Goal: Information Seeking & Learning: Learn about a topic

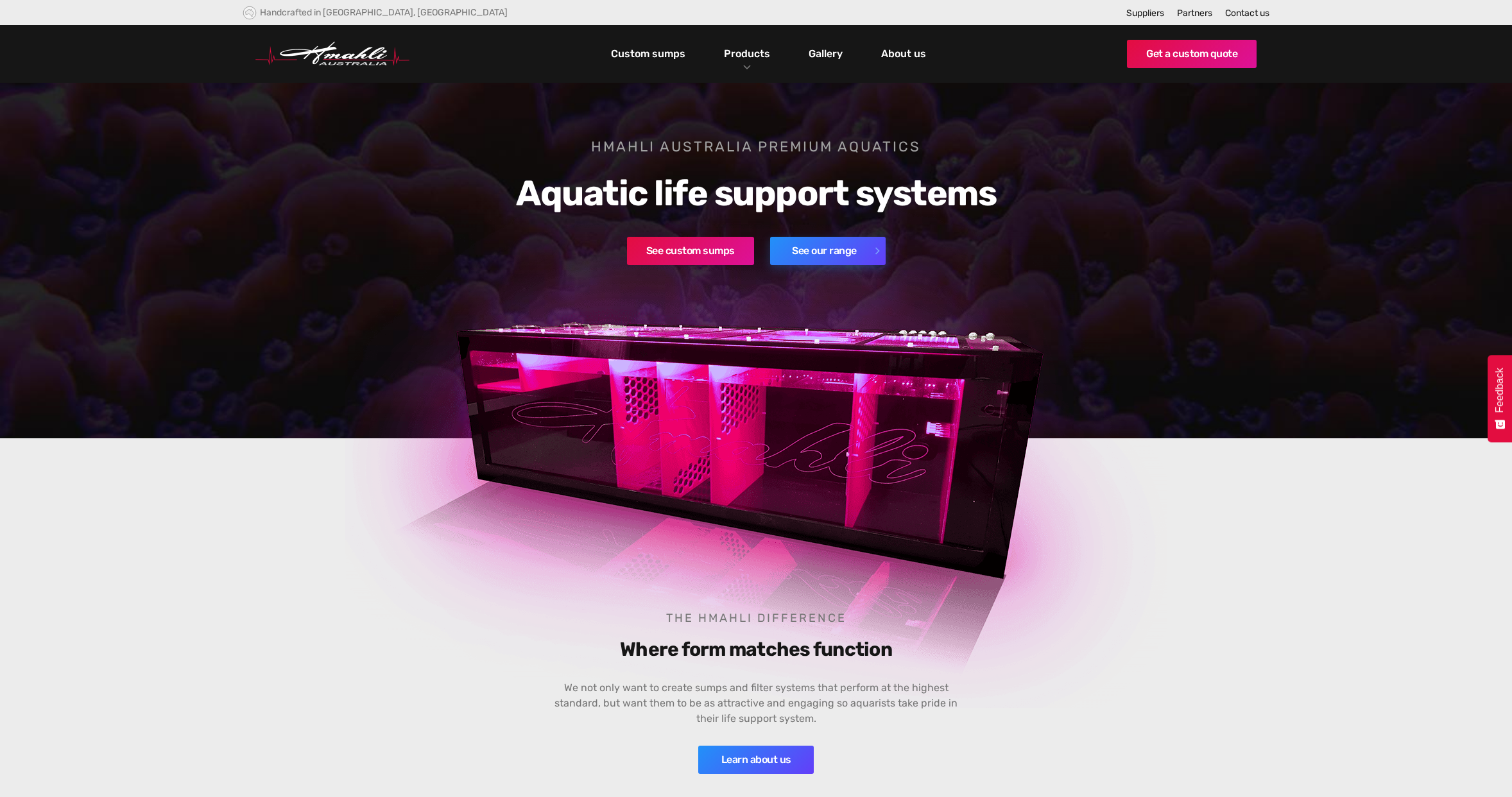
click at [829, 256] on link "See our range" at bounding box center [828, 251] width 115 height 28
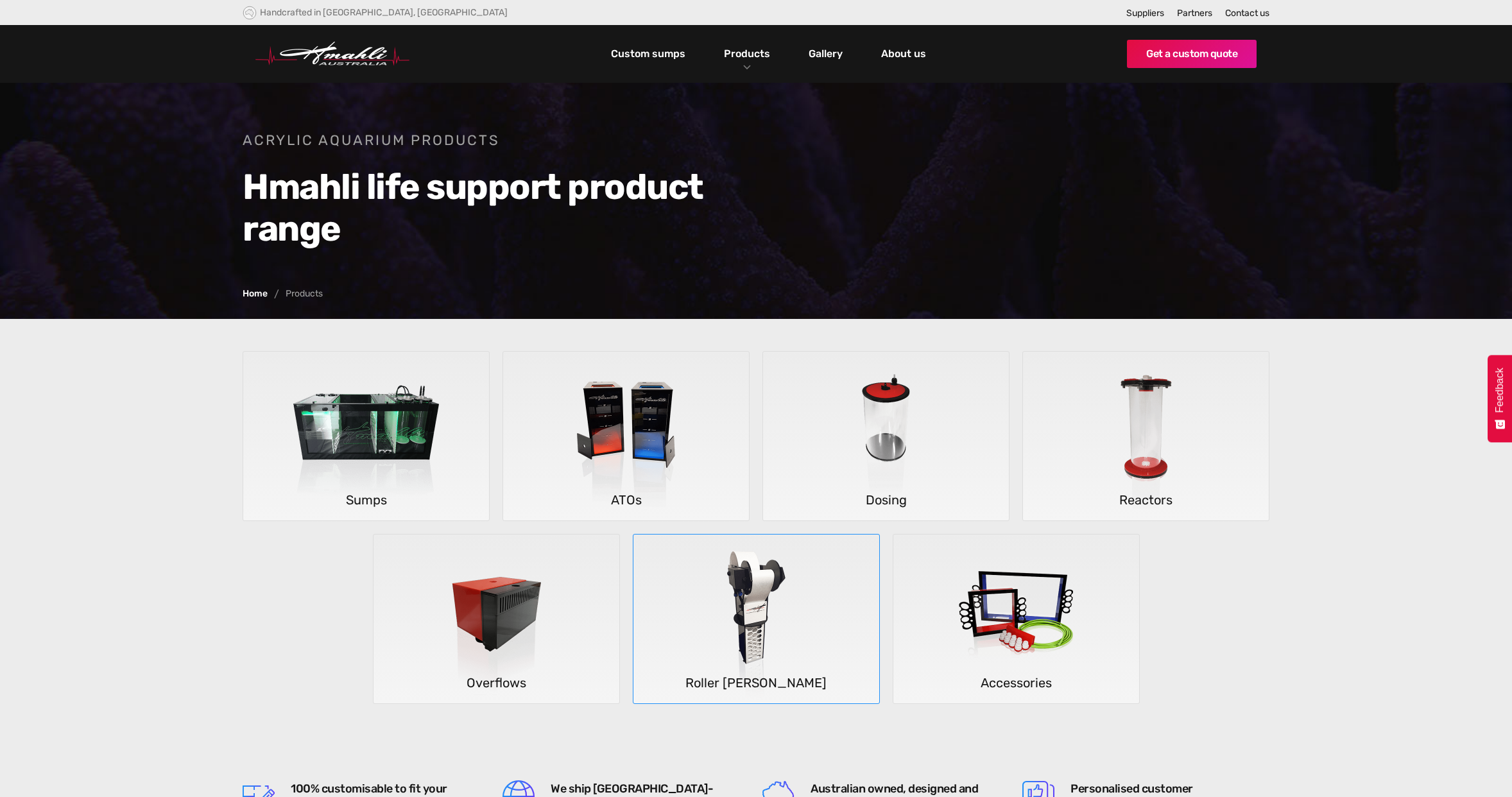
click at [743, 689] on h5 "Roller [PERSON_NAME]" at bounding box center [756, 682] width 245 height 21
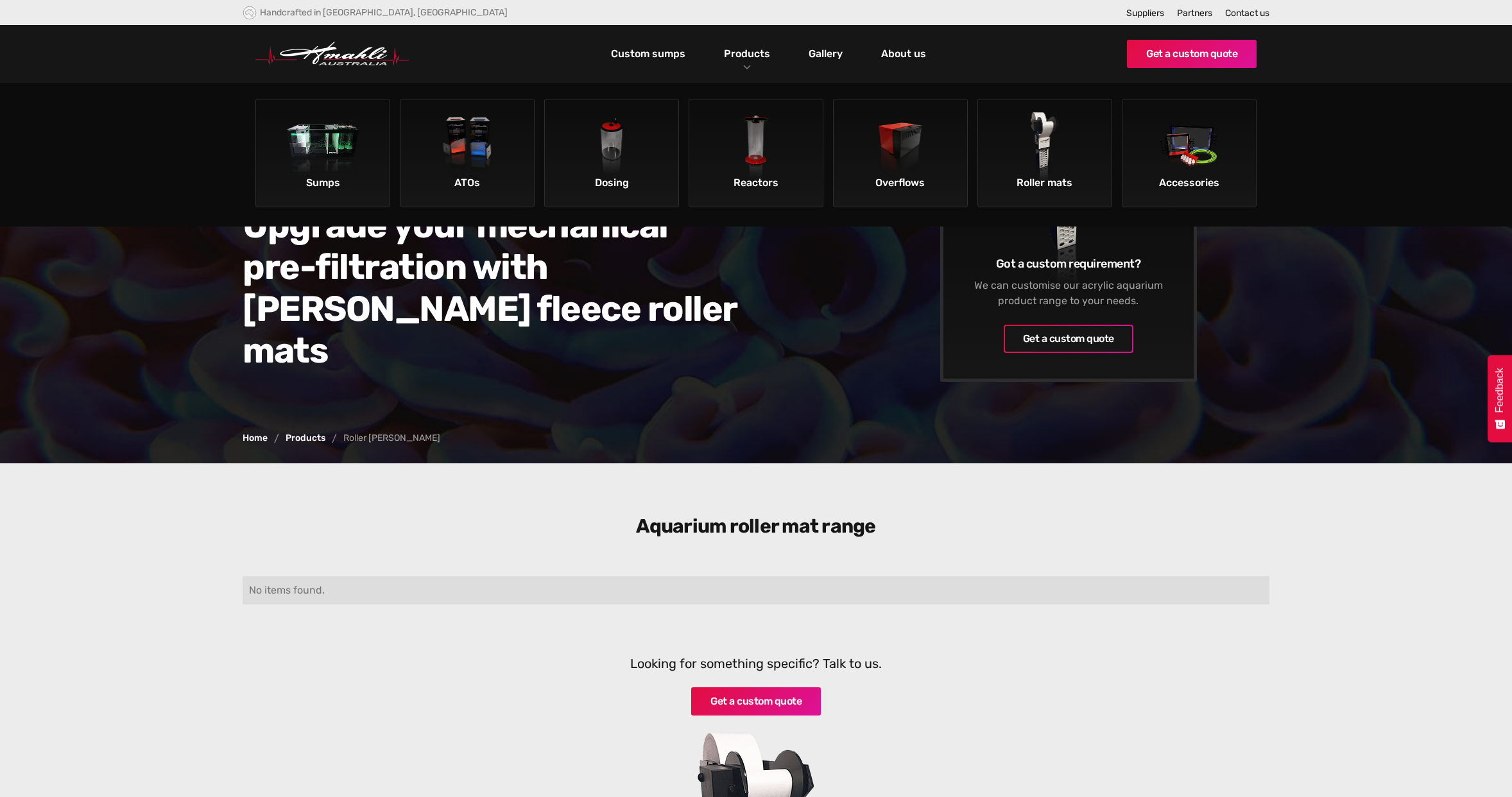
click at [750, 60] on link "Products" at bounding box center [747, 54] width 53 height 19
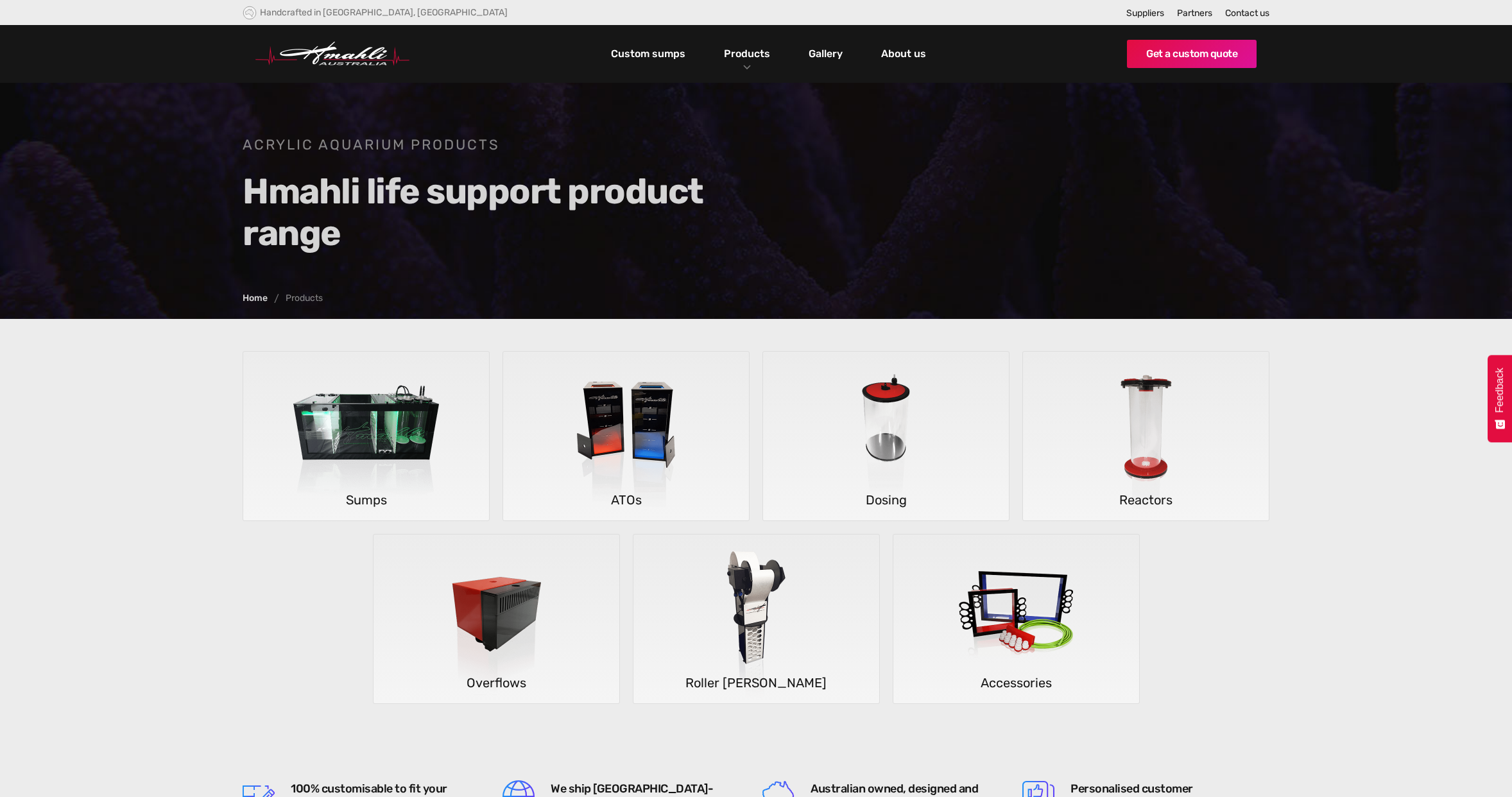
click at [750, 60] on link "Products" at bounding box center [747, 54] width 53 height 19
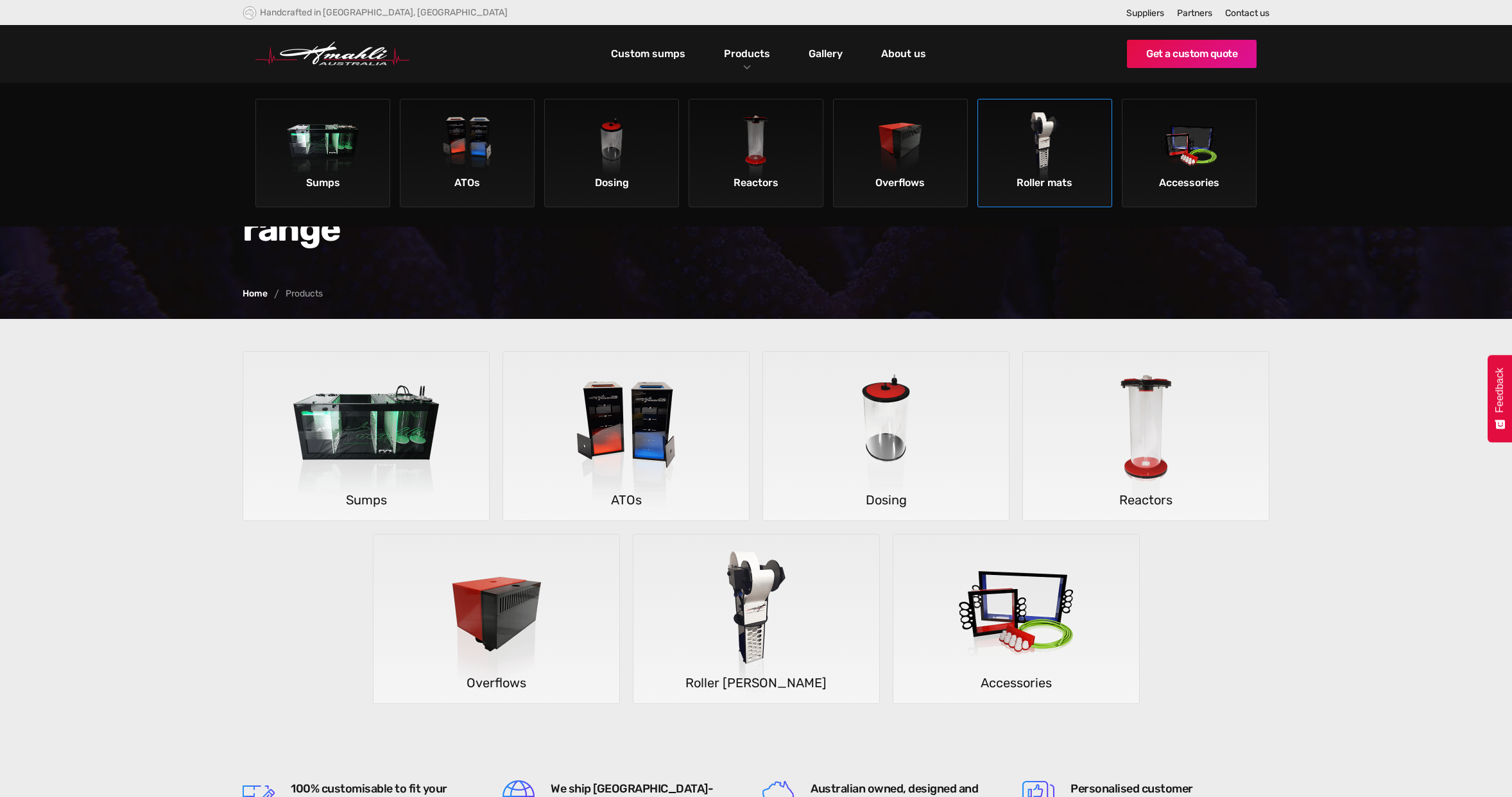
click at [1060, 139] on img at bounding box center [1045, 149] width 73 height 73
click at [936, 146] on img at bounding box center [900, 149] width 73 height 73
click at [1069, 698] on img at bounding box center [1016, 619] width 190 height 169
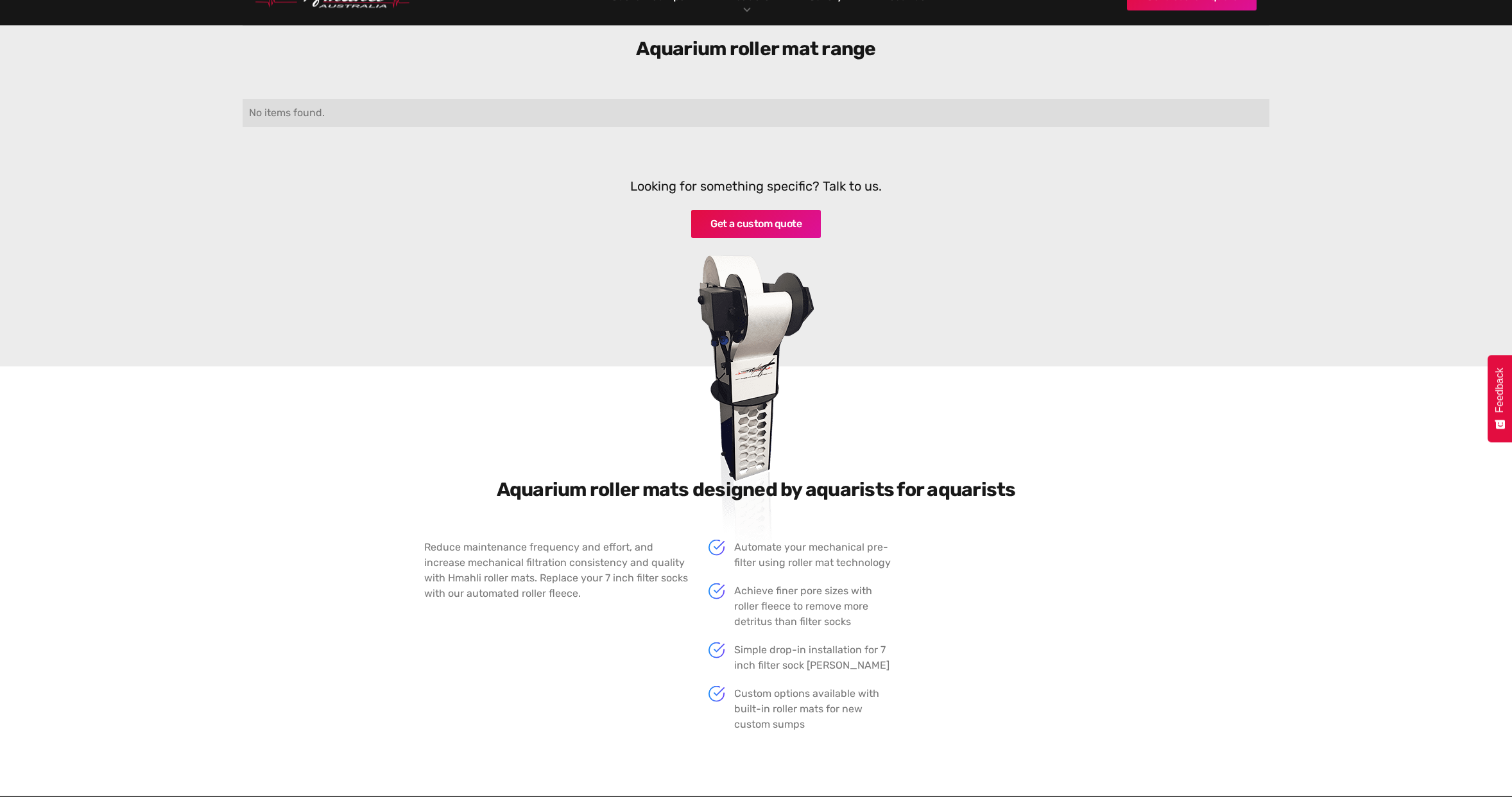
scroll to position [380, 0]
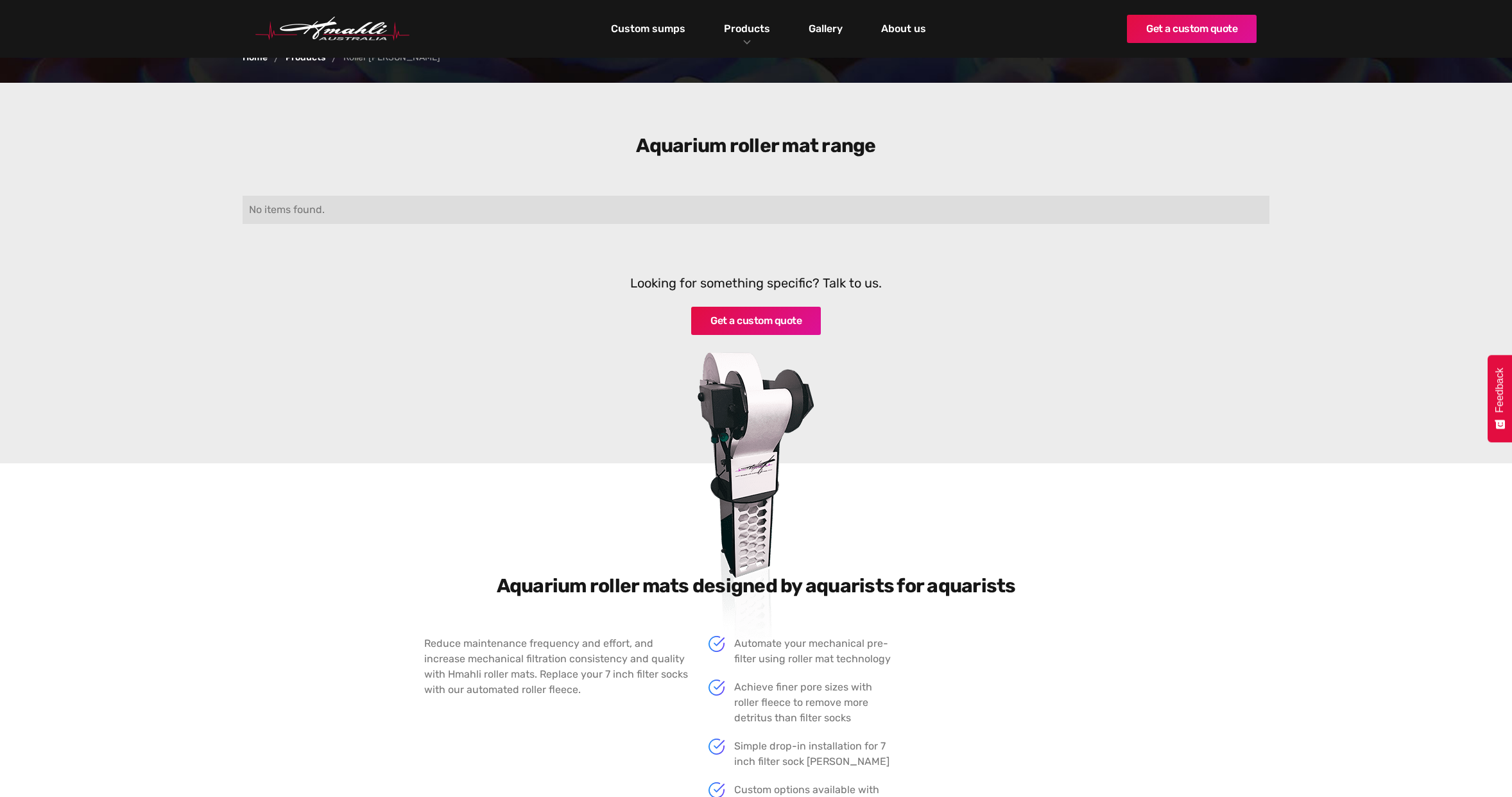
click at [754, 368] on img at bounding box center [755, 488] width 378 height 339
click at [744, 307] on link "Get a custom quote" at bounding box center [755, 321] width 129 height 28
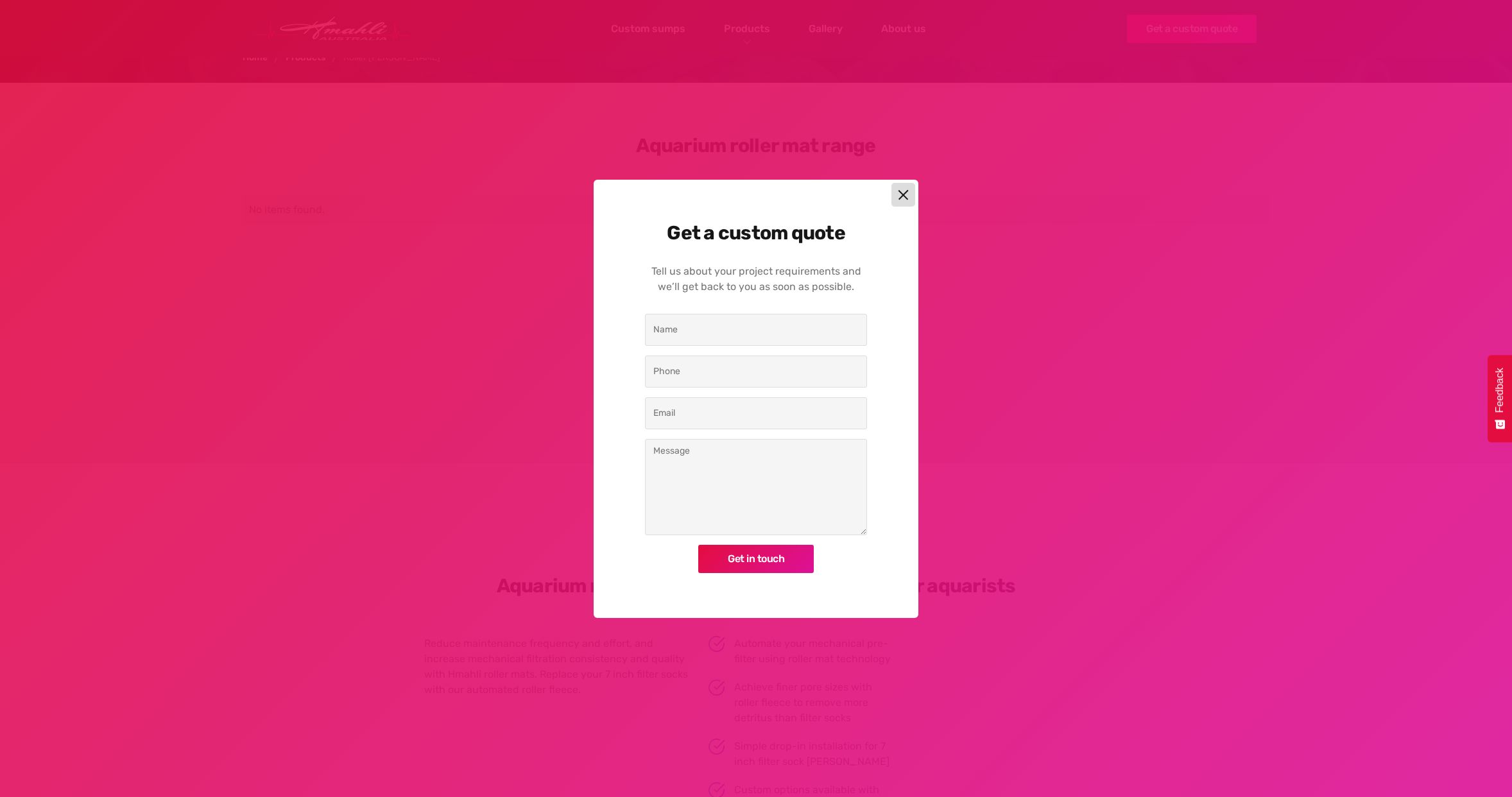
click at [893, 186] on div at bounding box center [903, 195] width 24 height 24
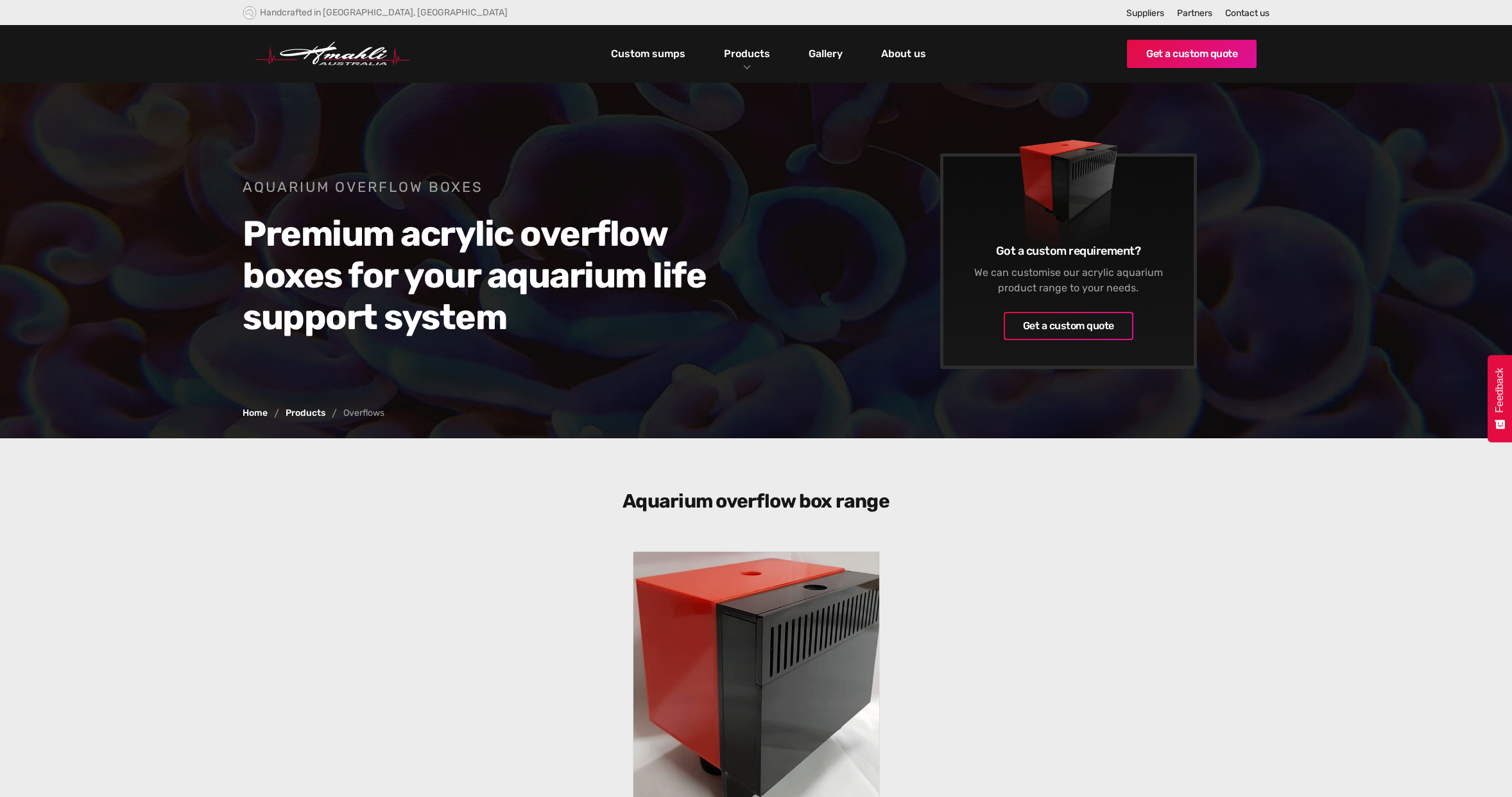
scroll to position [-20, 0]
